Goal: Check status

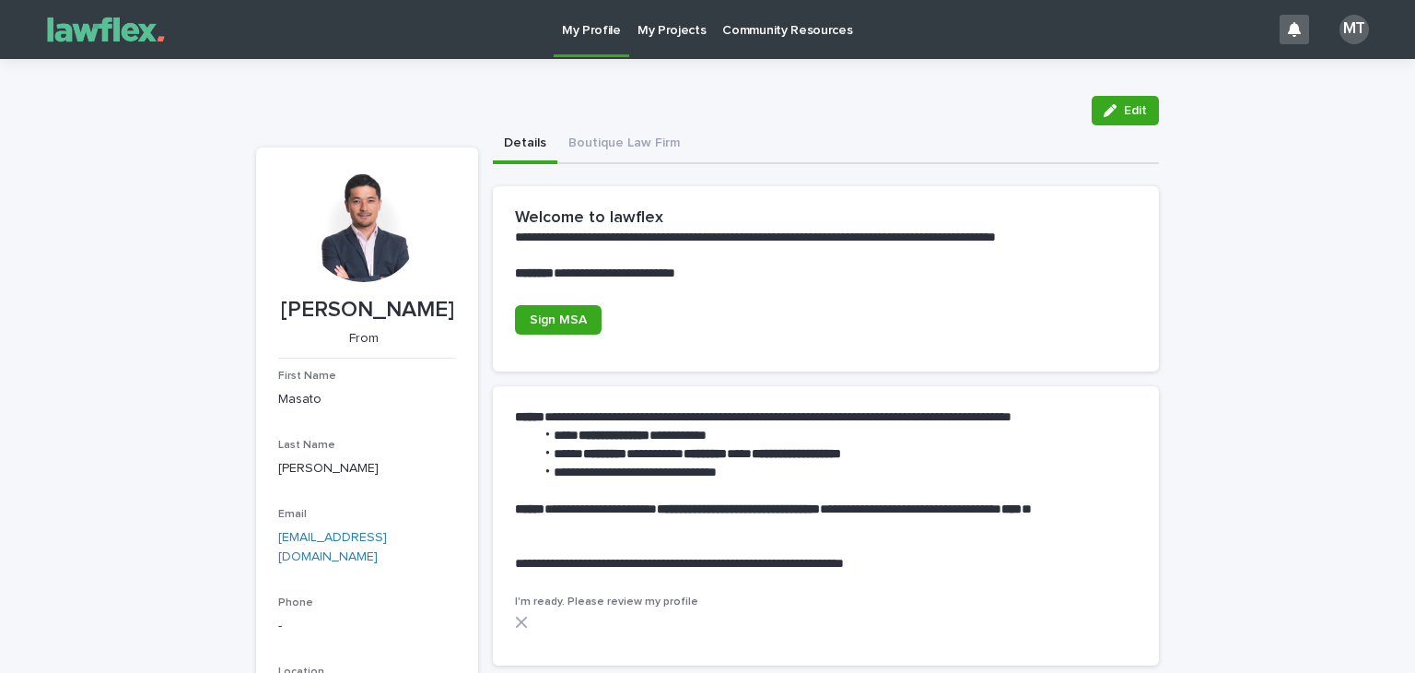
click at [645, 34] on p "My Projects" at bounding box center [672, 19] width 69 height 39
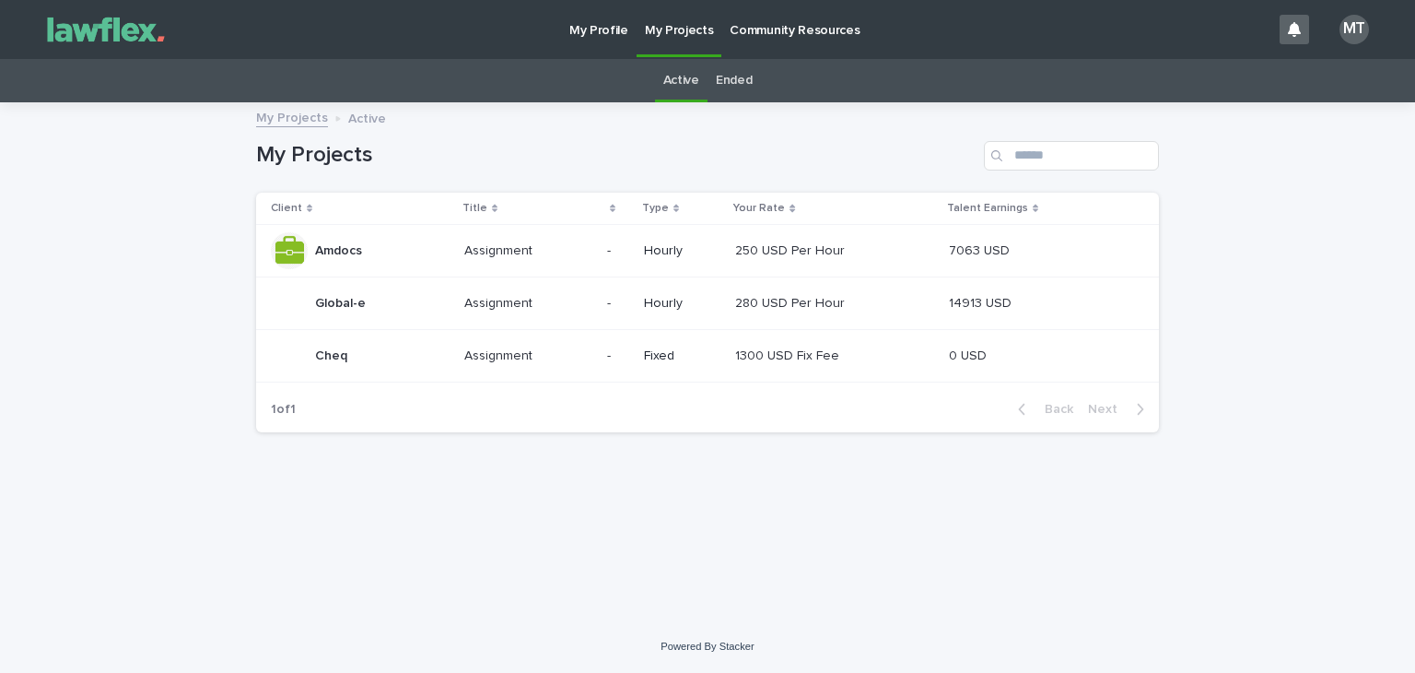
click at [346, 302] on p "Global-e" at bounding box center [342, 301] width 54 height 19
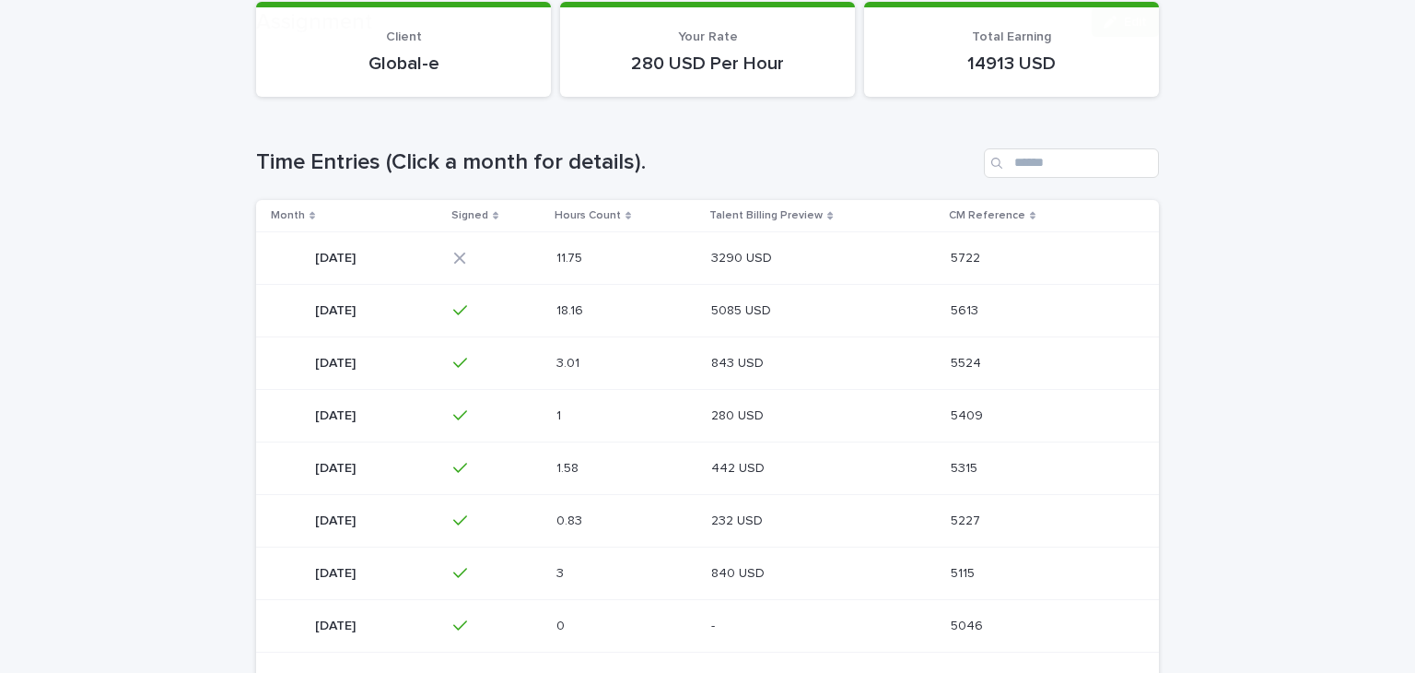
scroll to position [276, 0]
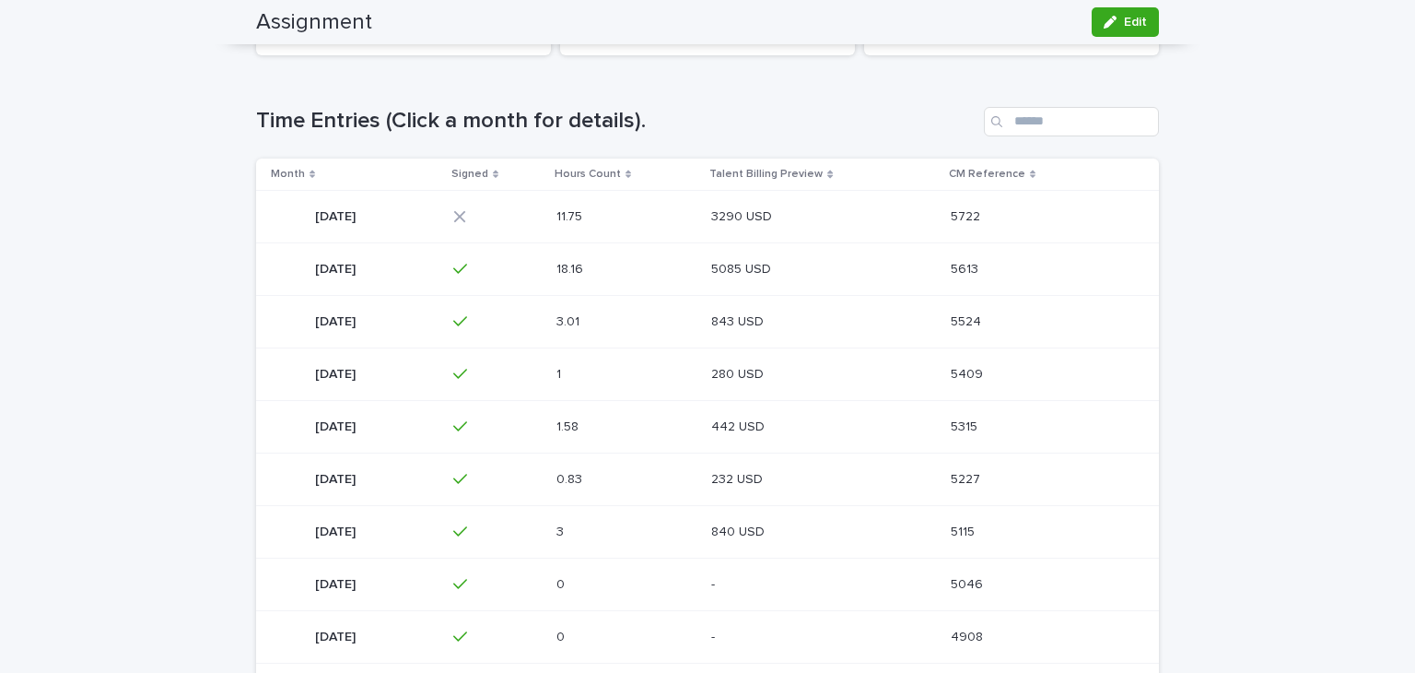
click at [845, 224] on div "3290 USD 3290 USD" at bounding box center [823, 217] width 224 height 30
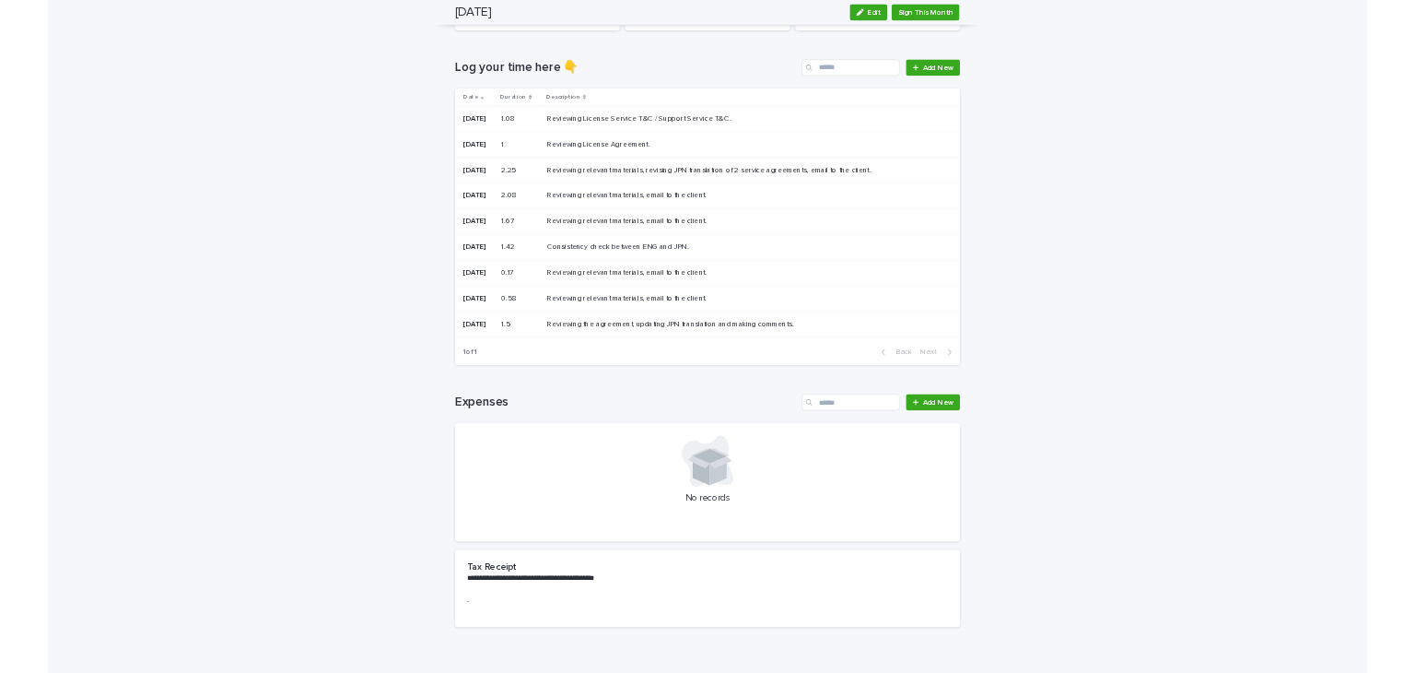
scroll to position [234, 0]
